Goal: Task Accomplishment & Management: Use online tool/utility

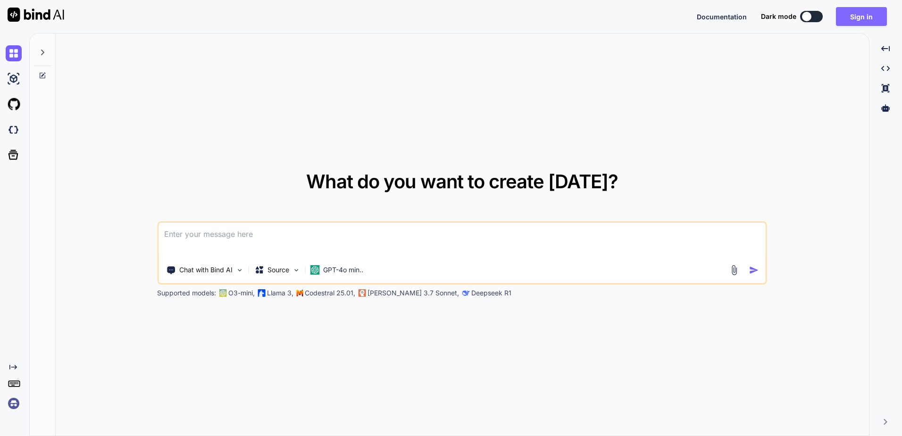
click at [859, 19] on button "Sign in" at bounding box center [861, 16] width 51 height 19
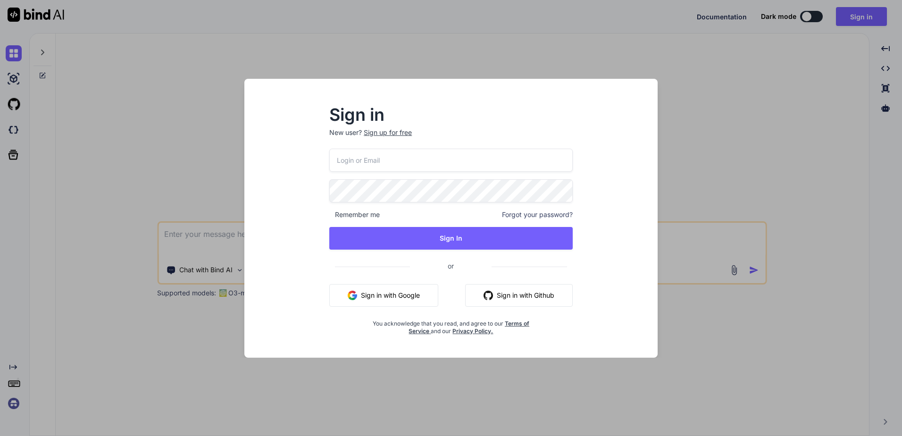
click at [402, 289] on button "Sign in with Google" at bounding box center [383, 295] width 109 height 23
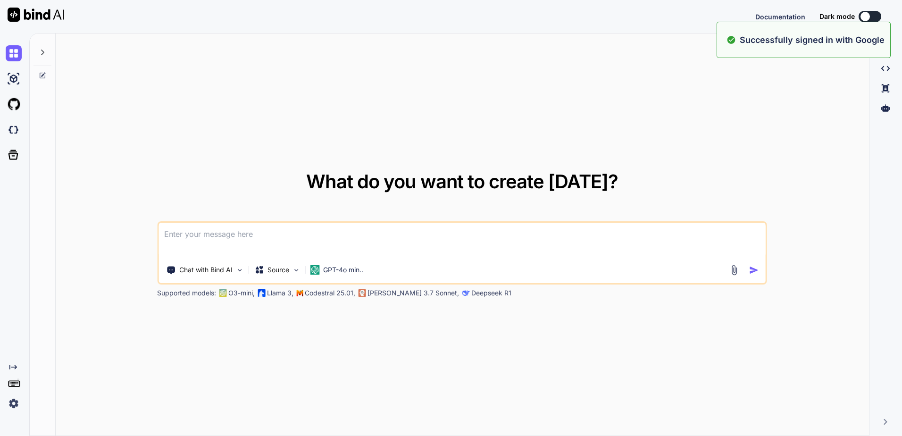
type textarea "x"
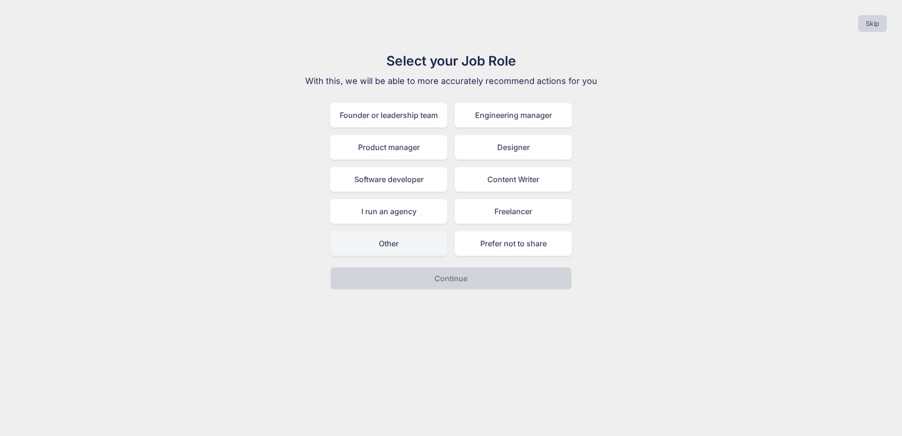
click at [427, 246] on div "Other" at bounding box center [388, 243] width 117 height 25
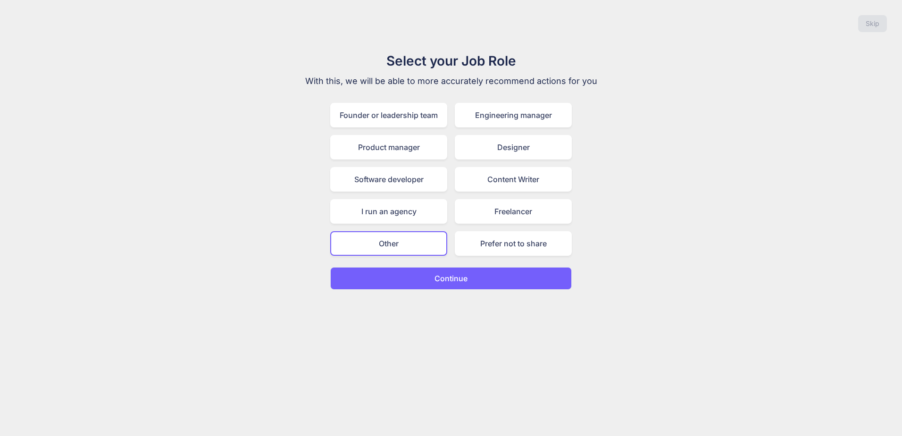
click at [423, 285] on button "Continue" at bounding box center [451, 278] width 242 height 23
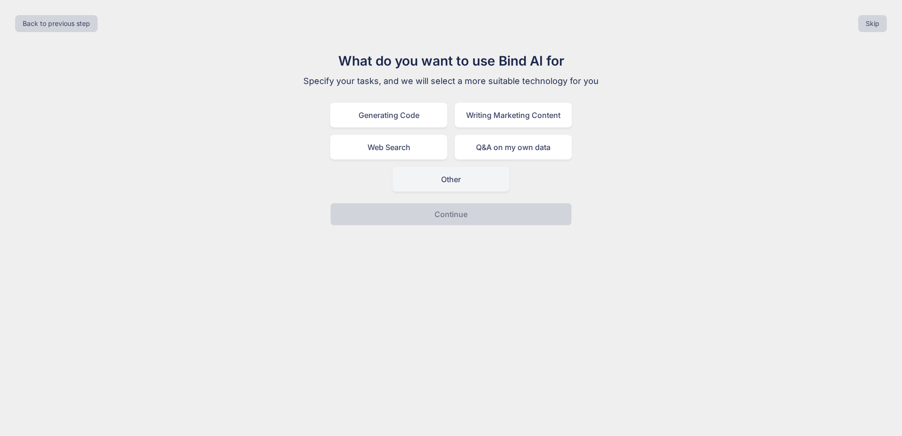
click at [433, 191] on div "Other" at bounding box center [451, 179] width 117 height 25
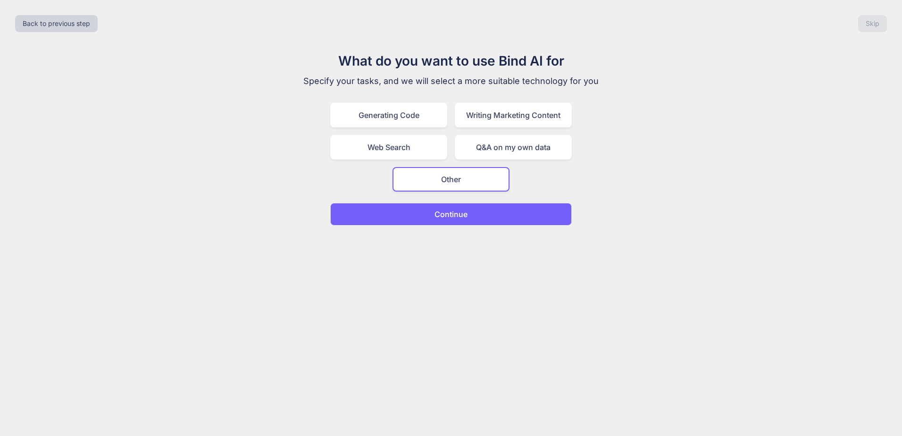
click at [429, 220] on button "Continue" at bounding box center [451, 214] width 242 height 23
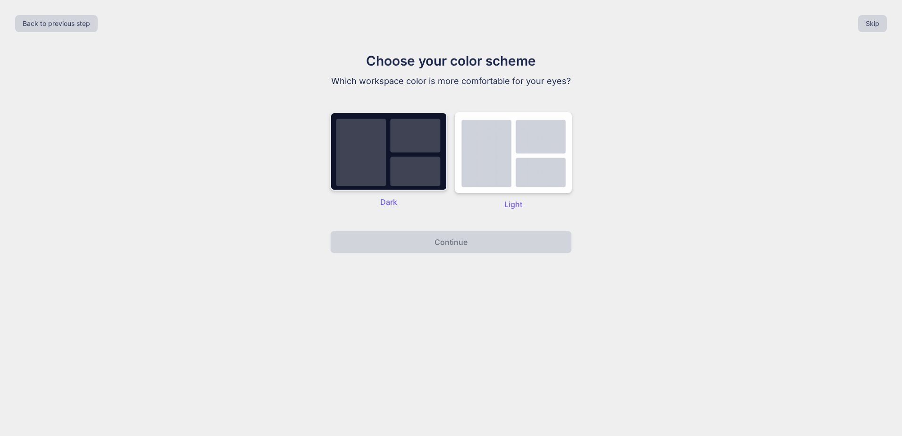
click at [429, 176] on img at bounding box center [388, 151] width 117 height 78
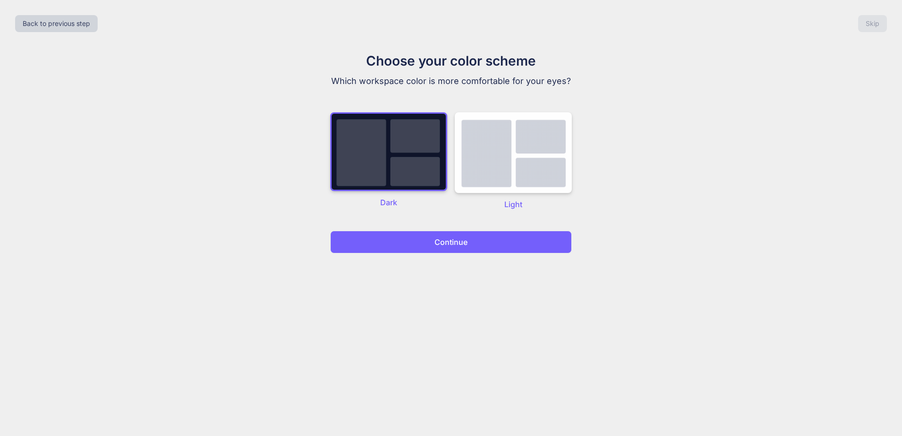
click at [431, 237] on button "Continue" at bounding box center [451, 242] width 242 height 23
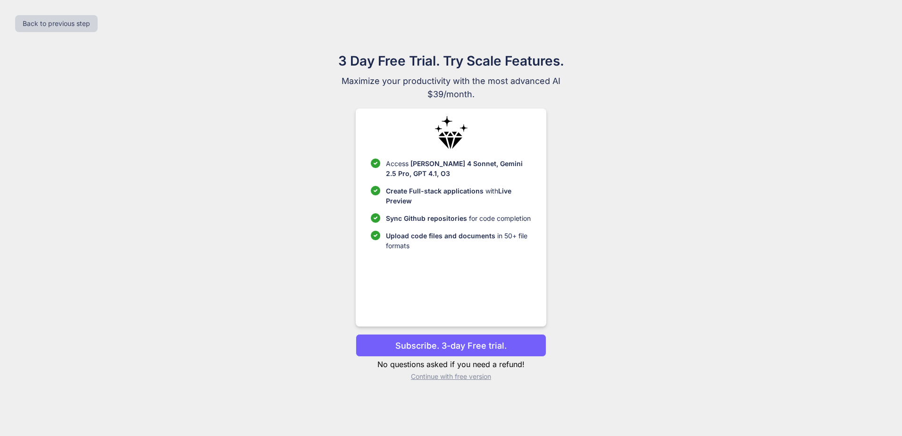
click at [449, 352] on button "Subscribe. 3-day Free trial." at bounding box center [451, 345] width 190 height 23
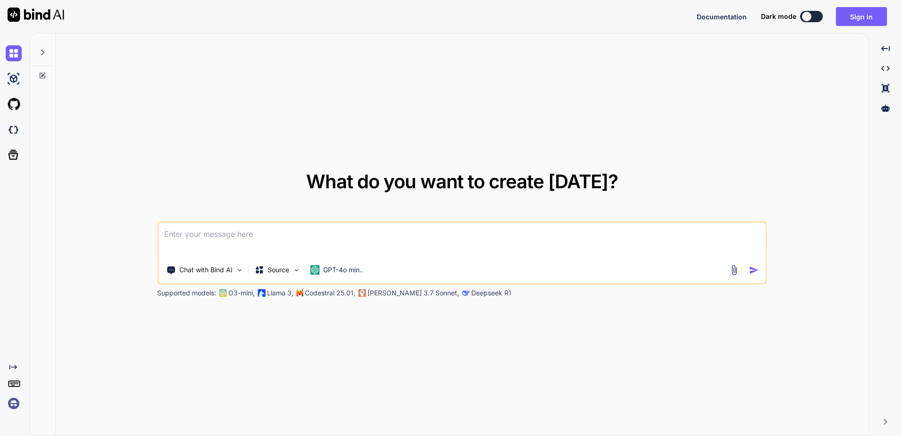
click at [806, 9] on div "Documentation Dark mode Sign in Created with Pixso." at bounding box center [796, 16] width 198 height 19
click at [803, 21] on div "Dark mode" at bounding box center [794, 16] width 67 height 11
click at [806, 18] on div at bounding box center [806, 16] width 9 height 9
type textarea "x"
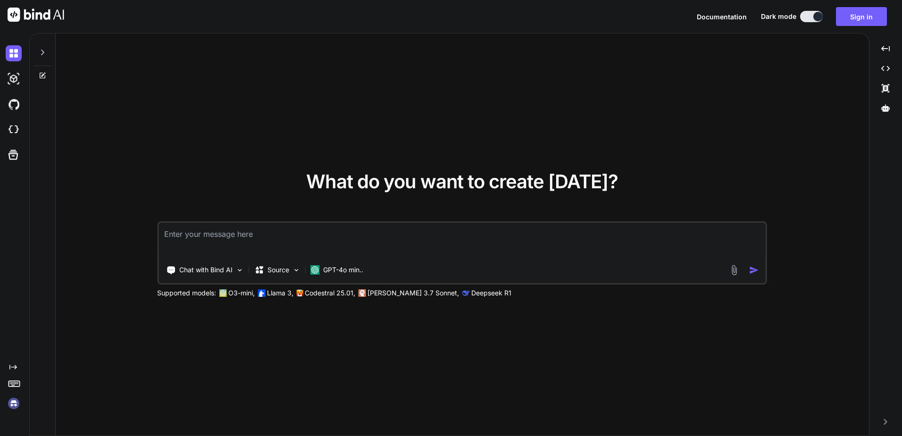
click at [733, 269] on img at bounding box center [734, 270] width 11 height 11
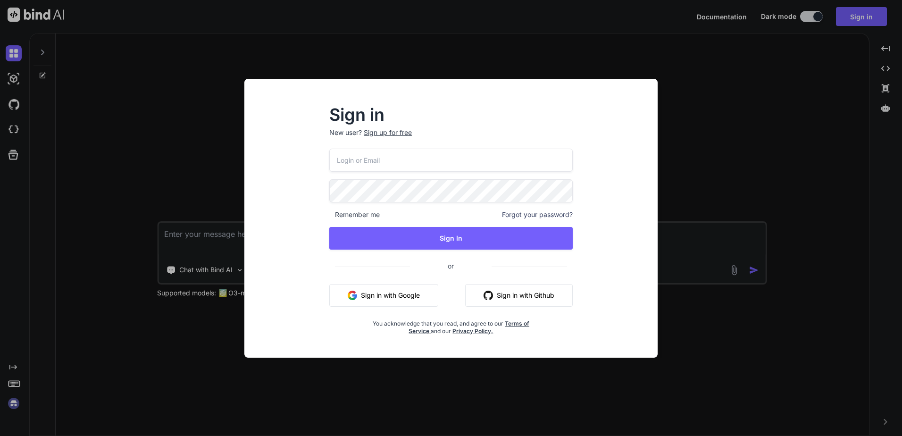
click at [386, 302] on button "Sign in with Google" at bounding box center [383, 295] width 109 height 23
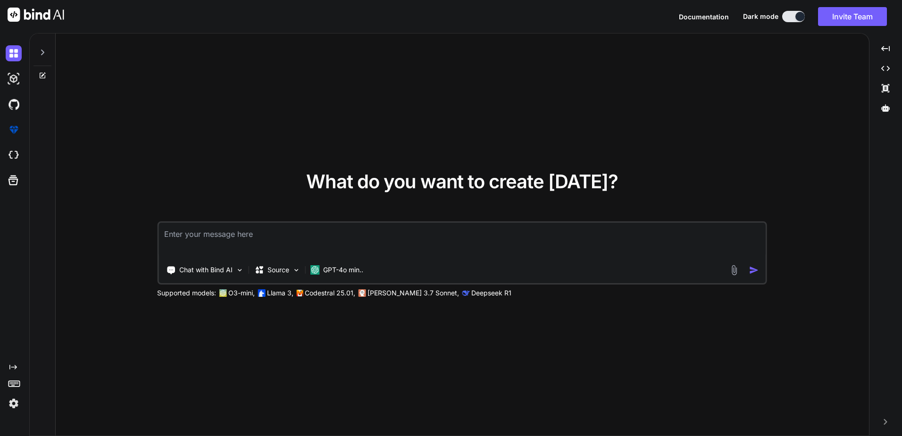
click at [736, 272] on img at bounding box center [734, 270] width 11 height 11
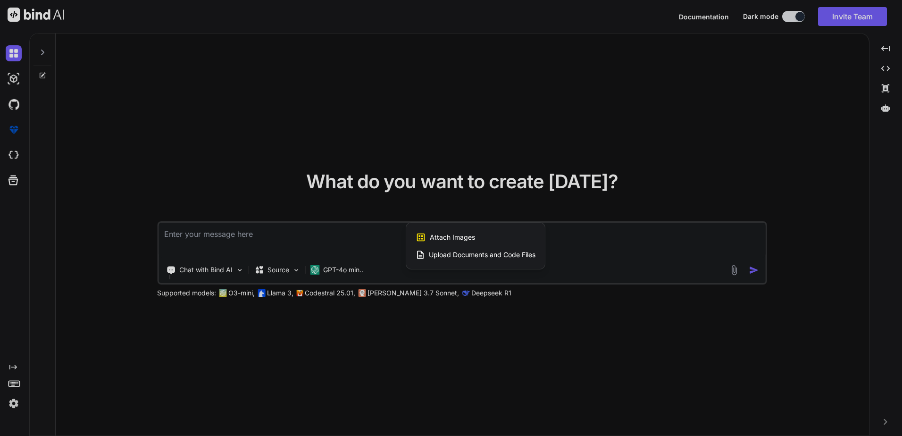
click at [516, 252] on span "Upload Documents and Code Files" at bounding box center [482, 254] width 107 height 9
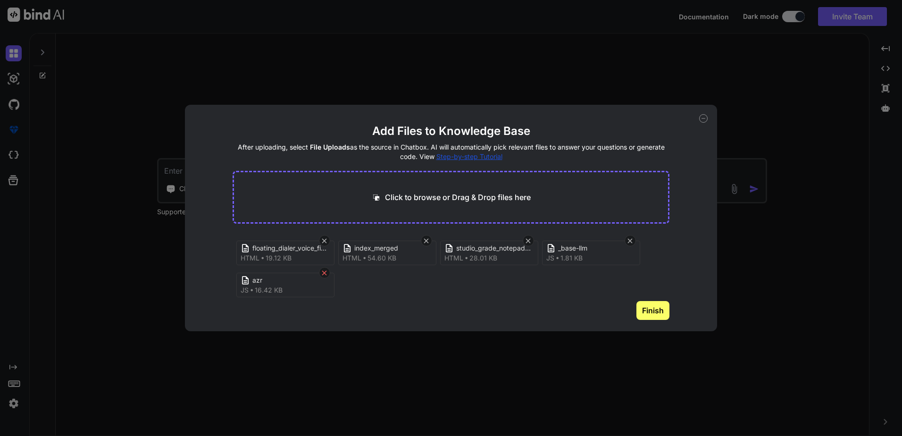
click at [321, 273] on icon at bounding box center [324, 273] width 8 height 8
click at [628, 239] on icon at bounding box center [630, 241] width 8 height 8
click at [559, 193] on div "Click to browse or Drag & Drop files here" at bounding box center [451, 197] width 437 height 53
click at [661, 316] on button "Finish" at bounding box center [653, 310] width 33 height 19
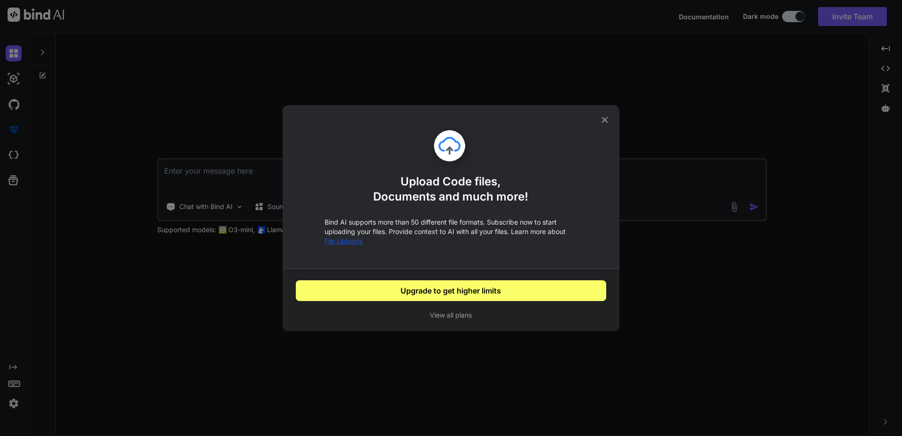
click at [602, 123] on icon at bounding box center [605, 120] width 10 height 10
